Goal: Information Seeking & Learning: Understand process/instructions

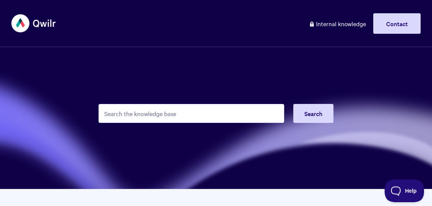
click at [176, 114] on input "Search the knowledge base" at bounding box center [190, 113] width 185 height 19
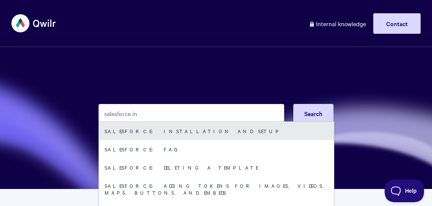
type input "salesforce in"
click at [181, 128] on link "Salesforce: Installation and Setup" at bounding box center [216, 131] width 235 height 18
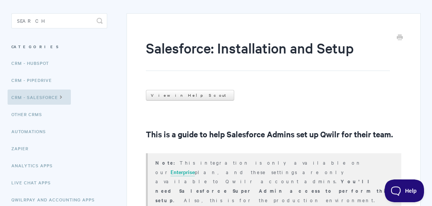
scroll to position [82, 0]
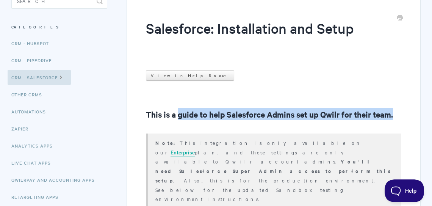
drag, startPoint x: 179, startPoint y: 111, endPoint x: 182, endPoint y: 131, distance: 19.9
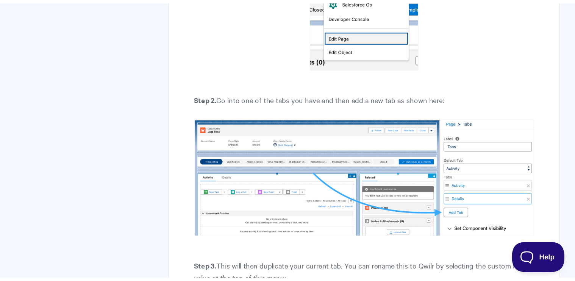
scroll to position [1281, 0]
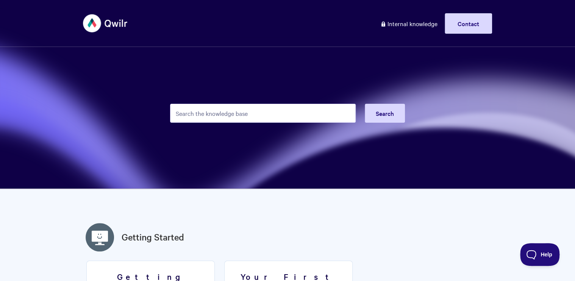
click at [225, 118] on input "Search the knowledge base" at bounding box center [262, 113] width 185 height 19
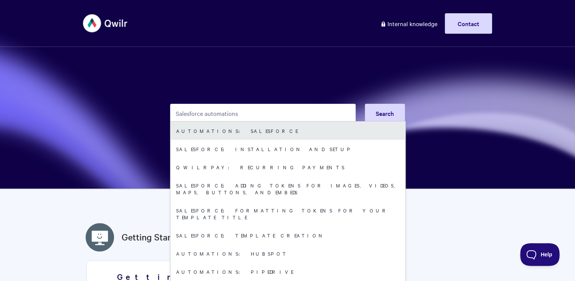
type input "Salesforce automations"
click at [233, 130] on link "Automations: Salesforce" at bounding box center [287, 131] width 235 height 18
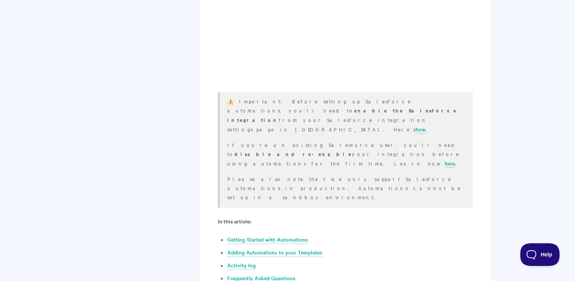
scroll to position [187, 0]
